Goal: Check status: Check status

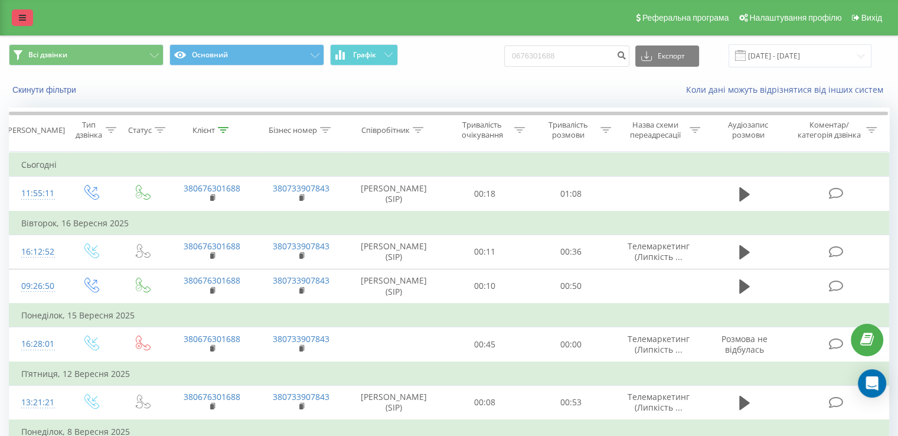
click at [15, 17] on link at bounding box center [22, 17] width 21 height 17
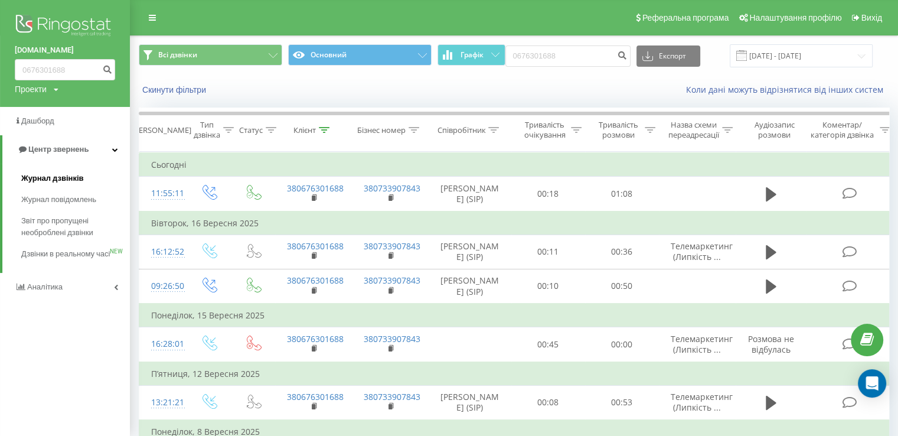
click at [55, 180] on span "Журнал дзвінків" at bounding box center [52, 178] width 63 height 12
